Goal: Transaction & Acquisition: Purchase product/service

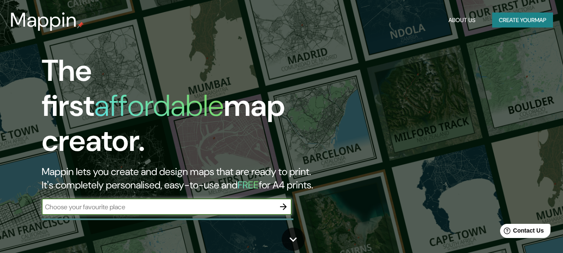
click at [535, 24] on button "Create your map" at bounding box center [522, 20] width 61 height 15
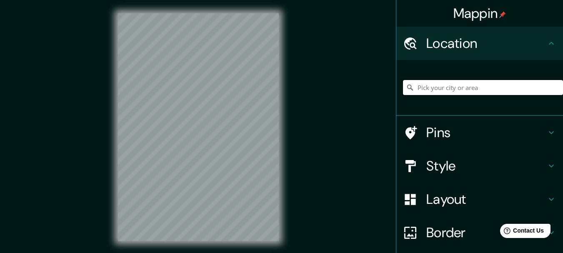
click at [439, 88] on input "Pick your city or area" at bounding box center [483, 87] width 160 height 15
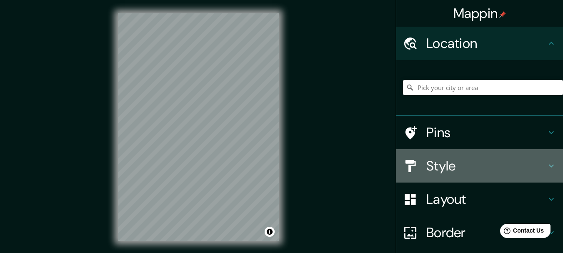
click at [453, 166] on h4 "Style" at bounding box center [486, 166] width 120 height 17
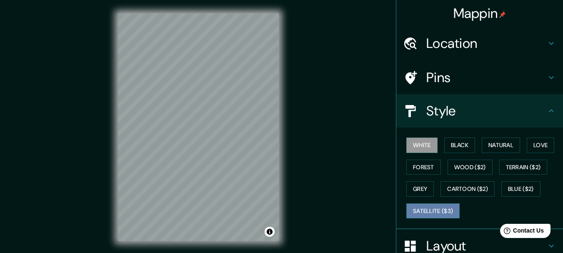
drag, startPoint x: 441, startPoint y: 212, endPoint x: 435, endPoint y: 212, distance: 5.8
click at [440, 213] on button "Satellite ($3)" at bounding box center [432, 210] width 53 height 15
click at [422, 149] on button "White" at bounding box center [421, 145] width 31 height 15
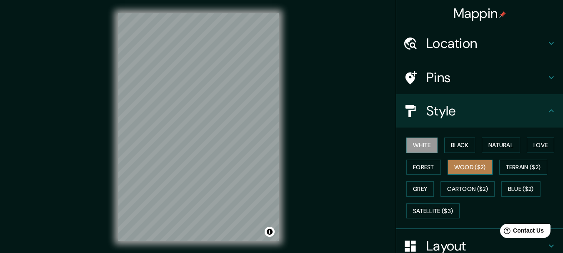
click at [465, 166] on button "Wood ($2)" at bounding box center [470, 167] width 45 height 15
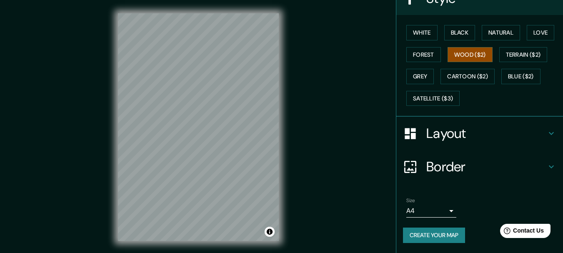
scroll to position [71, 0]
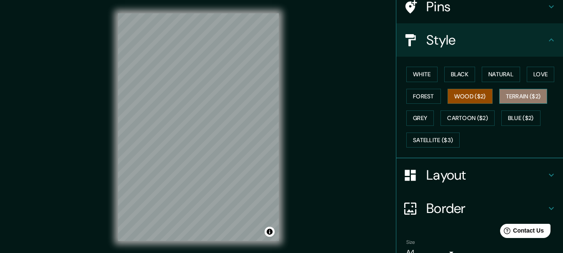
click at [515, 100] on button "Terrain ($2)" at bounding box center [523, 96] width 48 height 15
click at [422, 65] on div "White Black Natural Love Forest Wood ($2) Terrain ($2) Grey Cartoon ($2) Blue (…" at bounding box center [483, 107] width 160 height 88
click at [420, 65] on div "White Black Natural Love Forest Wood ($2) Terrain ($2) Grey Cartoon ($2) Blue (…" at bounding box center [483, 107] width 160 height 88
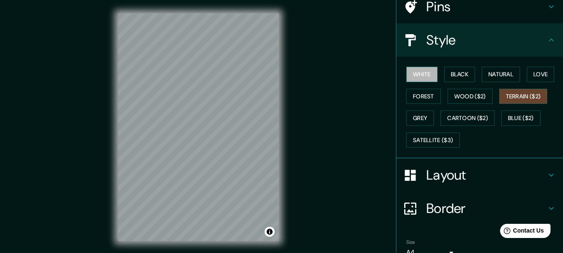
click at [412, 73] on button "White" at bounding box center [421, 74] width 31 height 15
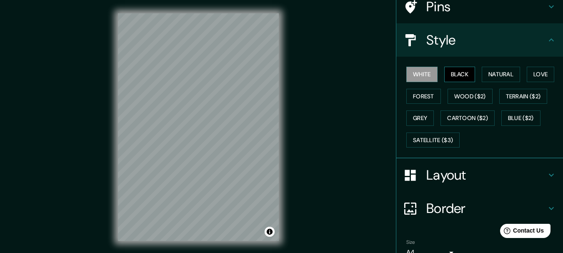
click at [453, 71] on button "Black" at bounding box center [459, 74] width 31 height 15
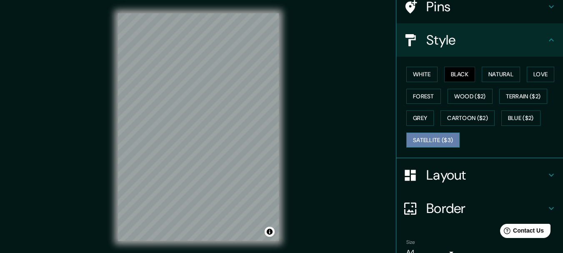
click at [435, 137] on button "Satellite ($3)" at bounding box center [432, 140] width 53 height 15
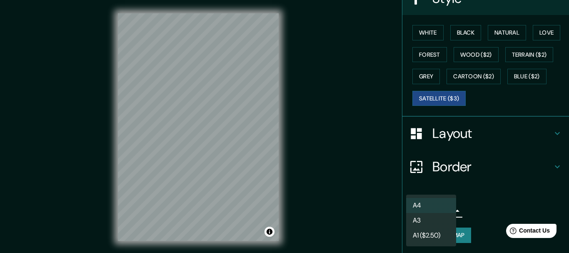
click at [444, 206] on body "Mappin Location Pins Style White Black Natural Love Forest Wood ($2) Terrain ($…" at bounding box center [284, 126] width 569 height 253
click at [432, 219] on li "A3" at bounding box center [431, 220] width 50 height 15
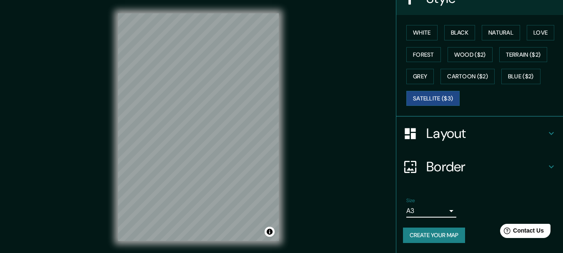
click at [420, 215] on body "Mappin Location Pins Style White Black Natural Love Forest Wood ($2) Terrain ($…" at bounding box center [281, 126] width 563 height 253
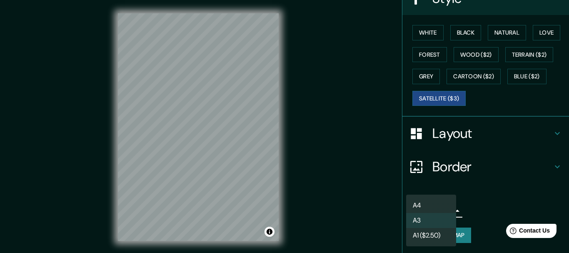
click at [423, 203] on li "A4" at bounding box center [431, 205] width 50 height 15
type input "single"
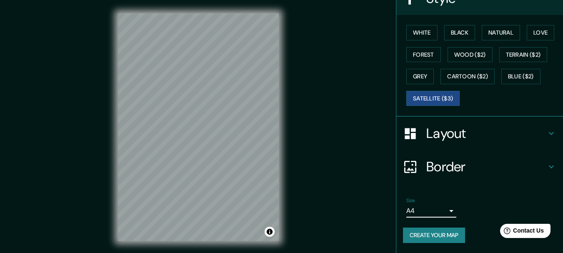
click at [464, 132] on h4 "Layout" at bounding box center [486, 133] width 120 height 17
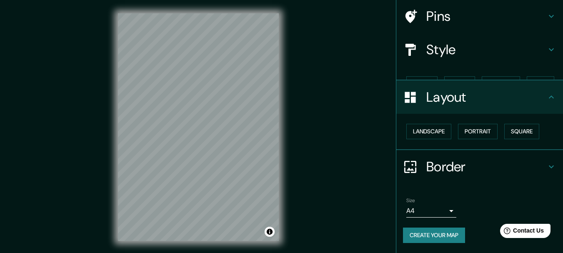
scroll to position [47, 0]
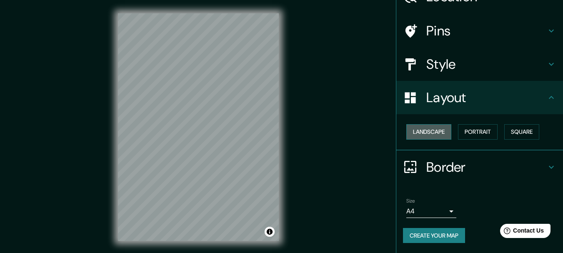
click at [423, 130] on button "Landscape" at bounding box center [428, 131] width 45 height 15
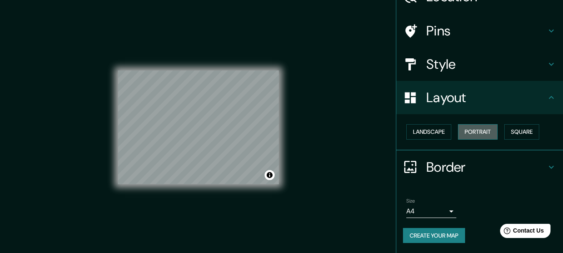
click at [475, 131] on button "Portrait" at bounding box center [478, 131] width 40 height 15
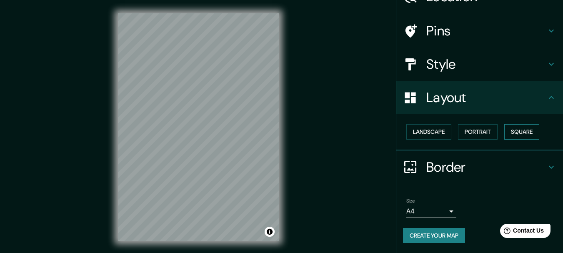
click at [529, 135] on button "Square" at bounding box center [521, 131] width 35 height 15
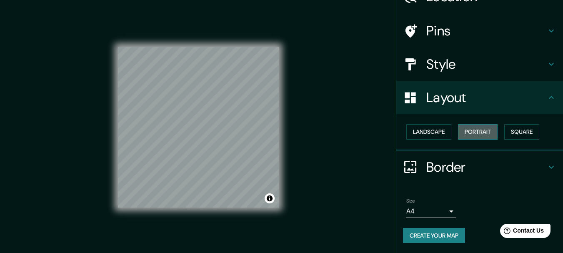
click at [458, 129] on button "Portrait" at bounding box center [478, 131] width 40 height 15
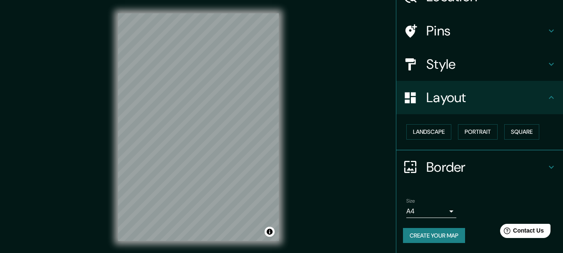
click at [455, 67] on h4 "Style" at bounding box center [486, 64] width 120 height 17
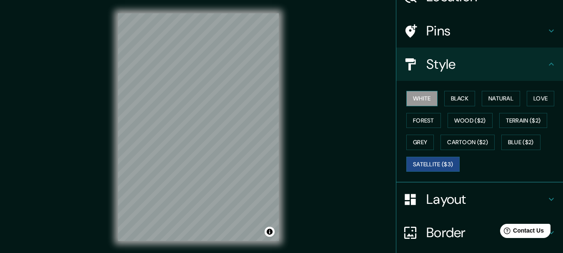
click at [420, 97] on button "White" at bounding box center [421, 98] width 31 height 15
click at [465, 89] on div "White Black Natural Love Forest Wood ($2) Terrain ($2) Grey Cartoon ($2) Blue (…" at bounding box center [483, 132] width 160 height 88
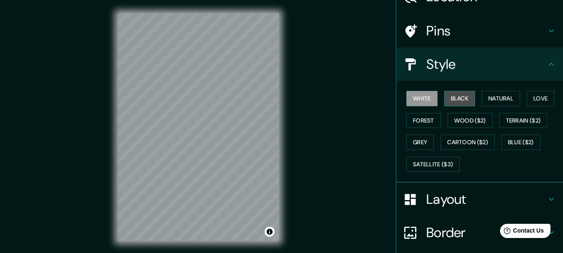
click at [463, 96] on button "Black" at bounding box center [459, 98] width 31 height 15
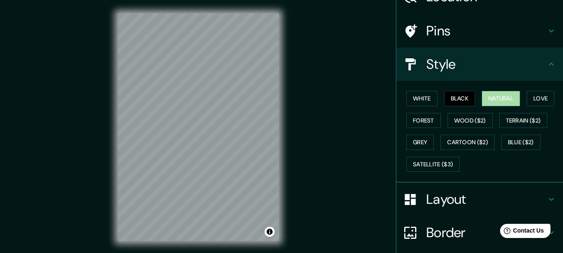
click at [490, 96] on button "Natural" at bounding box center [501, 98] width 38 height 15
click at [442, 235] on h4 "Border" at bounding box center [486, 232] width 120 height 17
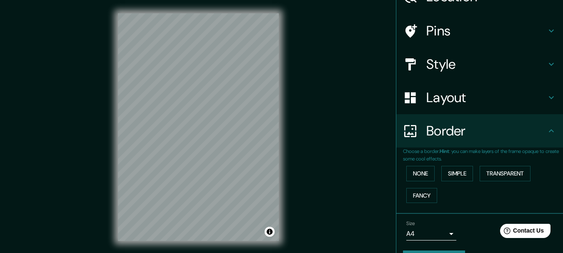
click at [527, 121] on div "Border" at bounding box center [479, 130] width 167 height 33
click at [453, 176] on button "Simple" at bounding box center [457, 173] width 32 height 15
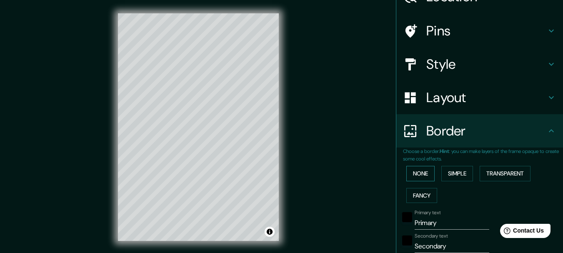
click at [428, 172] on button "None" at bounding box center [420, 173] width 28 height 15
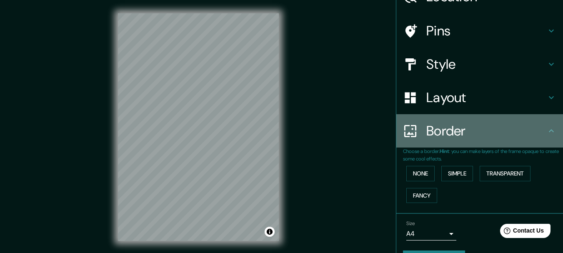
click at [484, 122] on div "Border" at bounding box center [479, 130] width 167 height 33
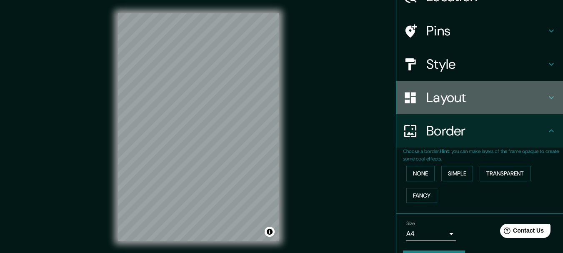
click at [483, 98] on h4 "Layout" at bounding box center [486, 97] width 120 height 17
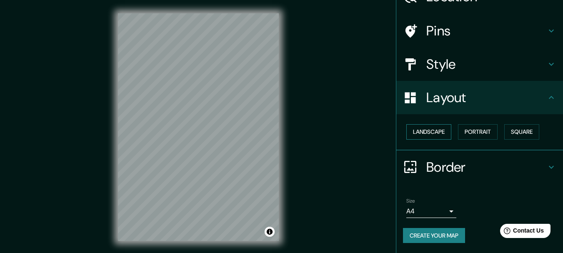
click at [431, 132] on button "Landscape" at bounding box center [428, 131] width 45 height 15
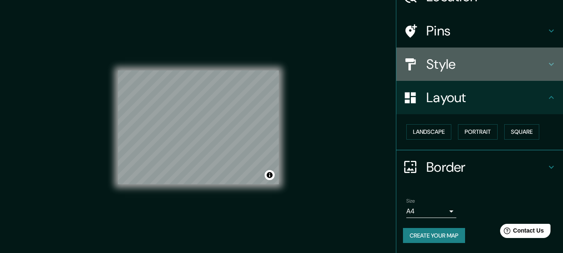
click at [443, 60] on h4 "Style" at bounding box center [486, 64] width 120 height 17
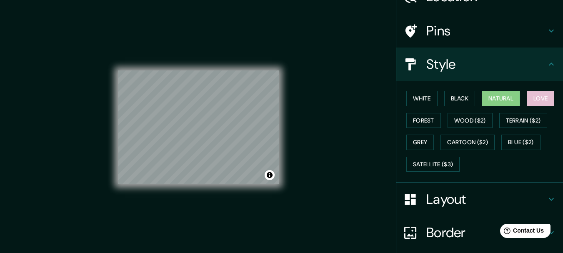
click at [532, 94] on button "Love" at bounding box center [541, 98] width 28 height 15
drag, startPoint x: 552, startPoint y: 98, endPoint x: 553, endPoint y: 123, distance: 25.9
click at [555, 117] on div "White Black Natural Love Forest Wood ($2) Terrain ($2) Grey Cartoon ($2) Blue (…" at bounding box center [483, 132] width 160 height 88
click at [503, 101] on button "Natural" at bounding box center [501, 98] width 38 height 15
click at [422, 122] on button "Forest" at bounding box center [423, 120] width 35 height 15
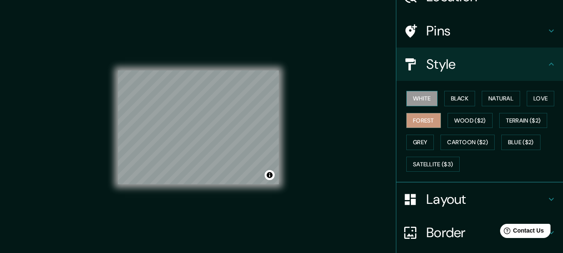
click at [420, 99] on button "White" at bounding box center [421, 98] width 31 height 15
click at [449, 98] on button "Black" at bounding box center [459, 98] width 31 height 15
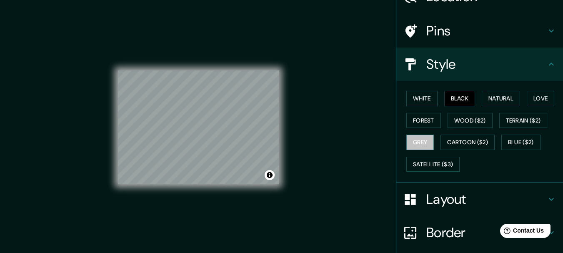
click at [420, 137] on button "Grey" at bounding box center [420, 142] width 28 height 15
click at [420, 125] on button "Forest" at bounding box center [423, 120] width 35 height 15
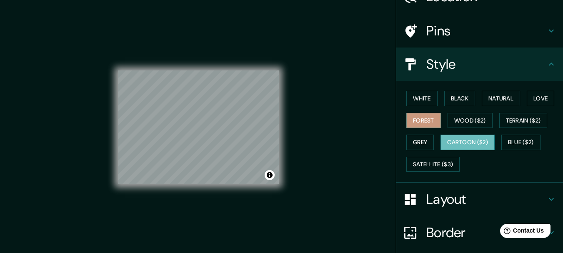
click at [458, 140] on button "Cartoon ($2)" at bounding box center [467, 142] width 54 height 15
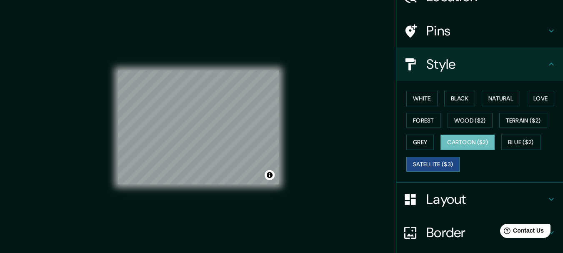
click at [456, 163] on button "Satellite ($3)" at bounding box center [432, 164] width 53 height 15
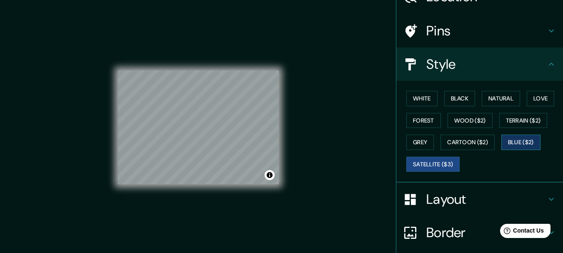
click at [528, 140] on button "Blue ($2)" at bounding box center [520, 142] width 39 height 15
click at [439, 158] on button "Satellite ($3)" at bounding box center [432, 164] width 53 height 15
click at [422, 144] on button "Grey" at bounding box center [420, 142] width 28 height 15
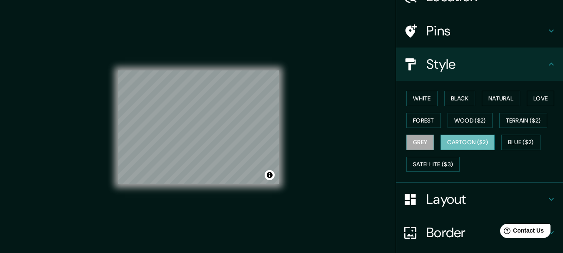
click at [465, 147] on button "Cartoon ($2)" at bounding box center [467, 142] width 54 height 15
click at [508, 139] on button "Blue ($2)" at bounding box center [520, 142] width 39 height 15
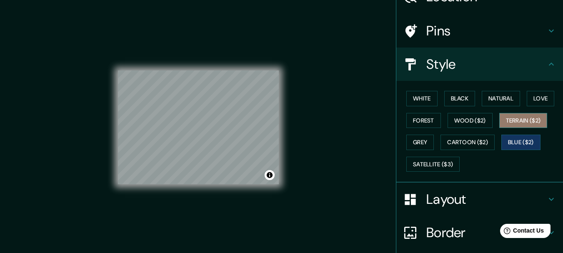
click at [522, 122] on button "Terrain ($2)" at bounding box center [523, 120] width 48 height 15
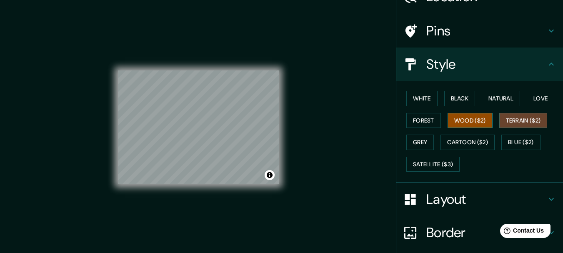
click at [464, 120] on button "Wood ($2)" at bounding box center [470, 120] width 45 height 15
click at [428, 125] on button "Forest" at bounding box center [423, 120] width 35 height 15
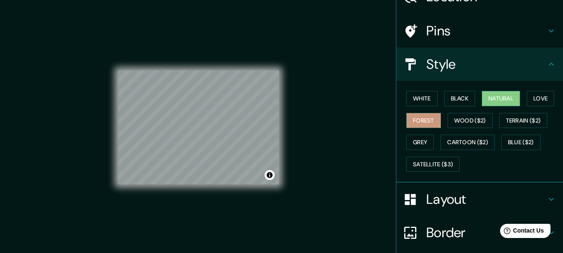
click at [493, 103] on button "Natural" at bounding box center [501, 98] width 38 height 15
click at [467, 103] on button "Black" at bounding box center [459, 98] width 31 height 15
click at [495, 101] on button "Natural" at bounding box center [501, 98] width 38 height 15
click at [536, 96] on button "Love" at bounding box center [541, 98] width 28 height 15
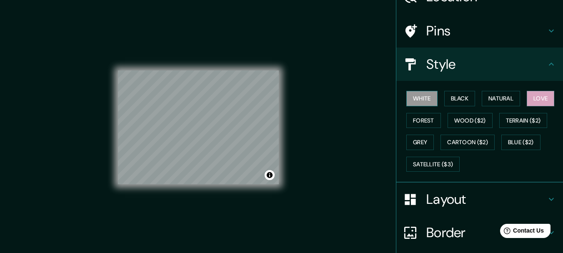
click at [423, 98] on button "White" at bounding box center [421, 98] width 31 height 15
click at [447, 94] on button "Black" at bounding box center [459, 98] width 31 height 15
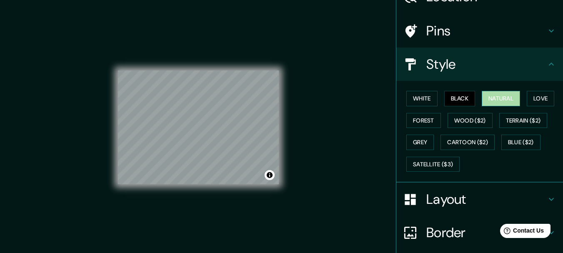
click at [484, 93] on button "Natural" at bounding box center [501, 98] width 38 height 15
click at [424, 120] on button "Forest" at bounding box center [423, 120] width 35 height 15
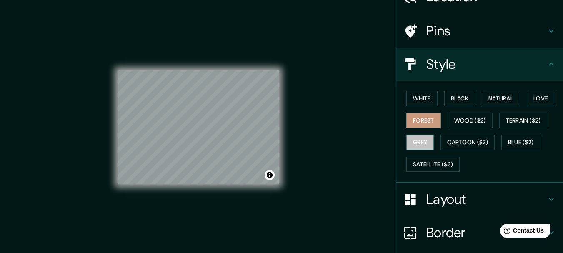
click at [426, 138] on button "Grey" at bounding box center [420, 142] width 28 height 15
